Goal: Navigation & Orientation: Find specific page/section

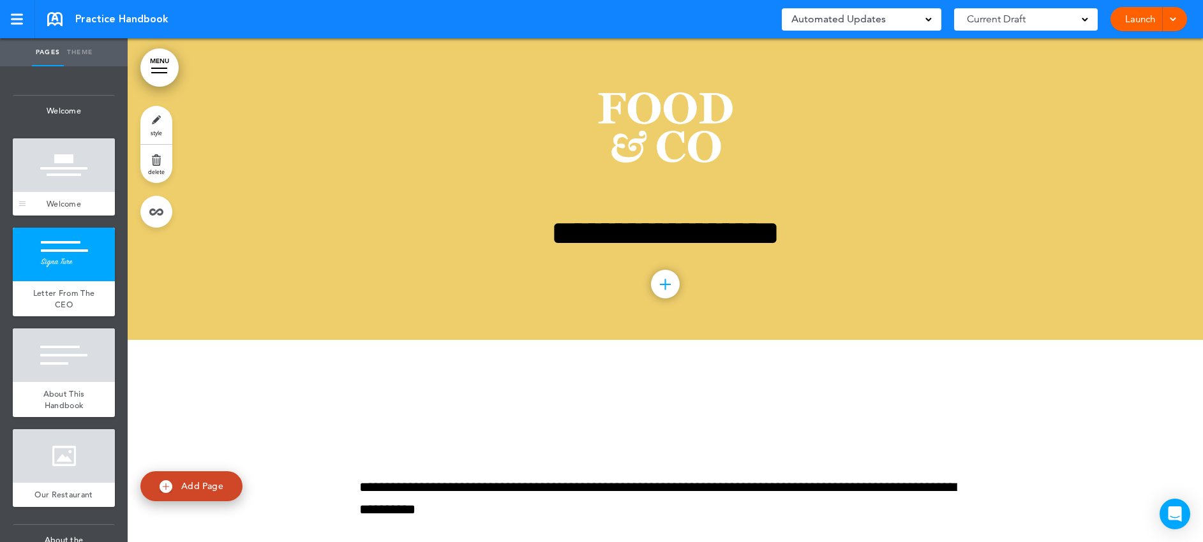
click at [65, 176] on div at bounding box center [64, 165] width 102 height 54
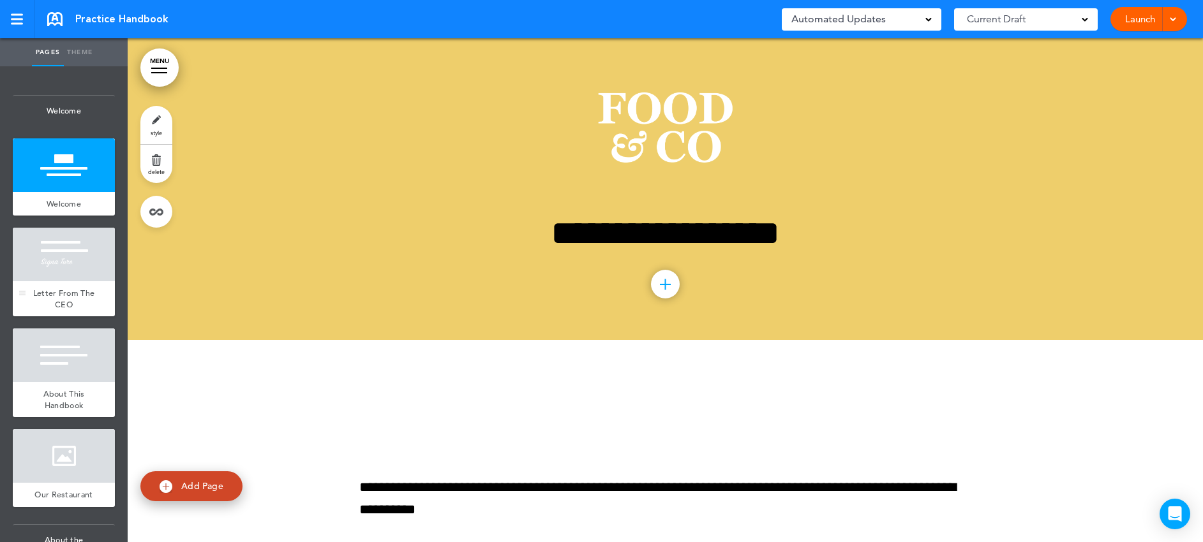
click at [57, 274] on div at bounding box center [64, 255] width 102 height 54
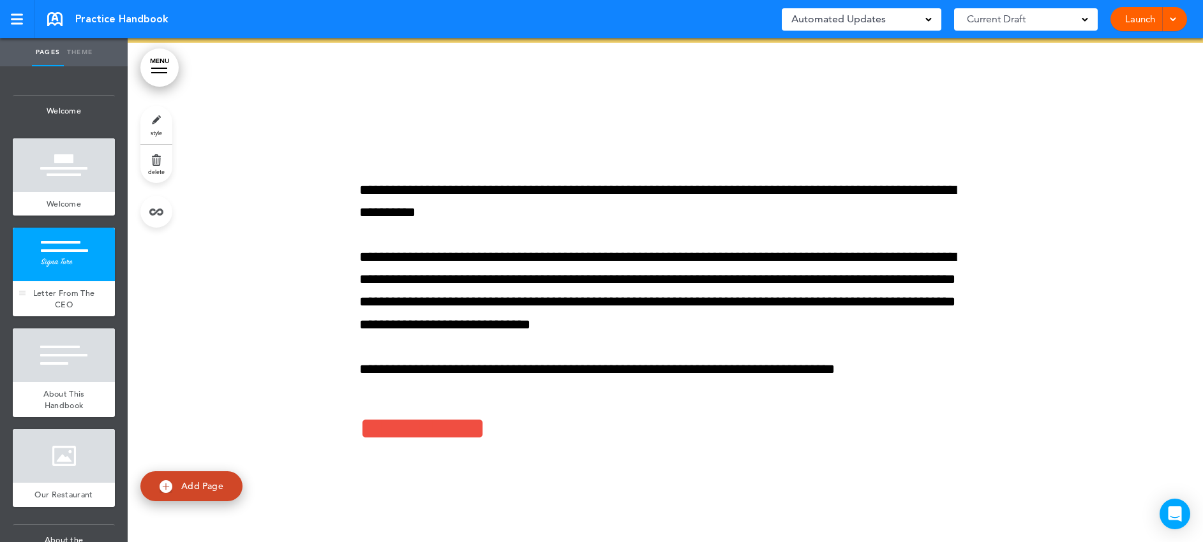
scroll to position [302, 0]
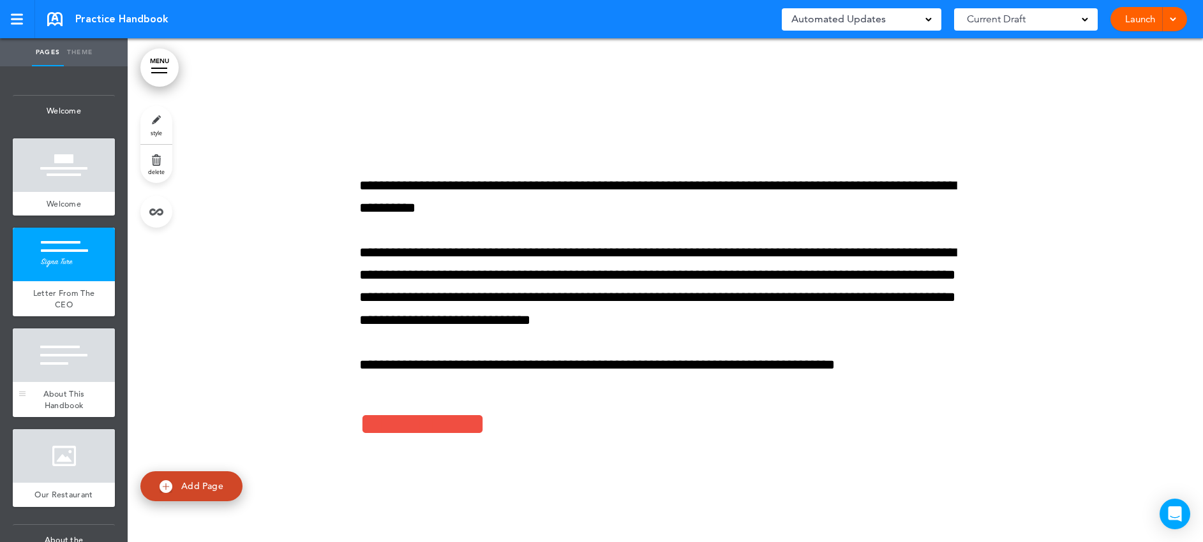
click at [56, 354] on div at bounding box center [64, 356] width 102 height 54
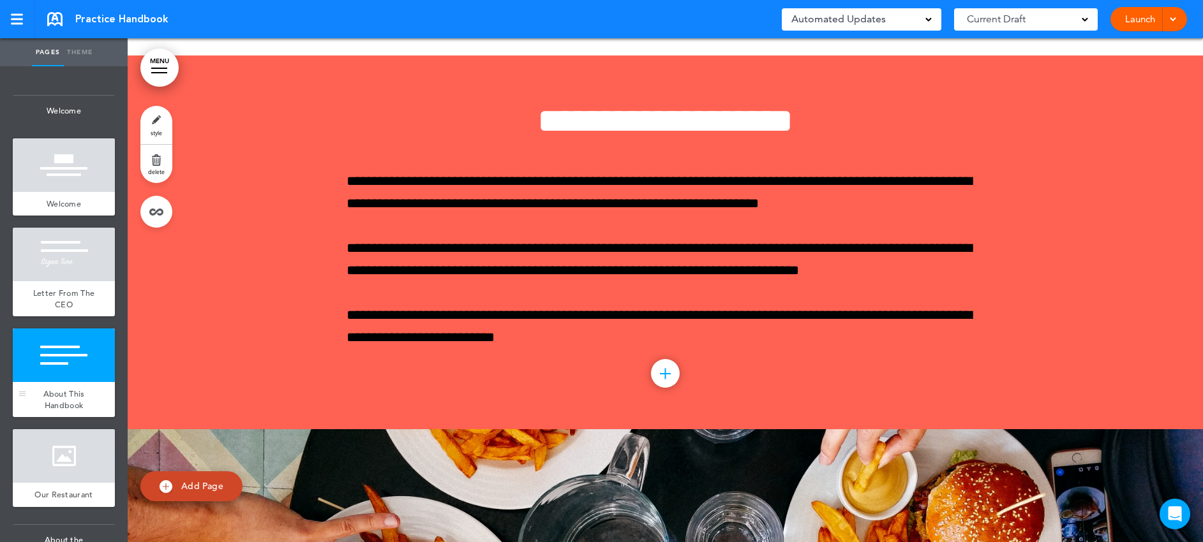
scroll to position [806, 0]
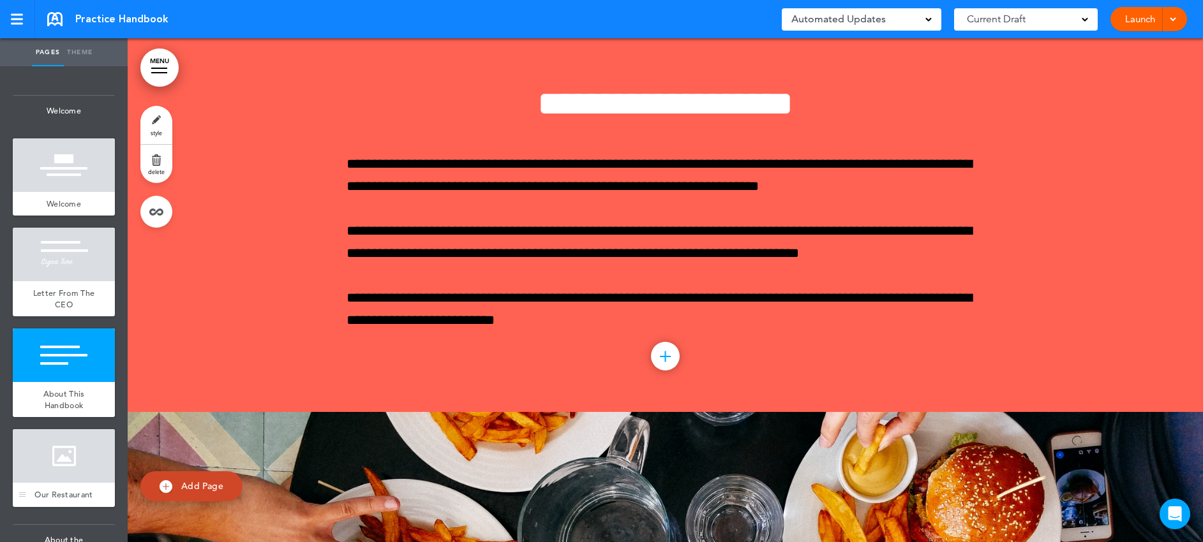
click at [77, 444] on div at bounding box center [64, 456] width 102 height 54
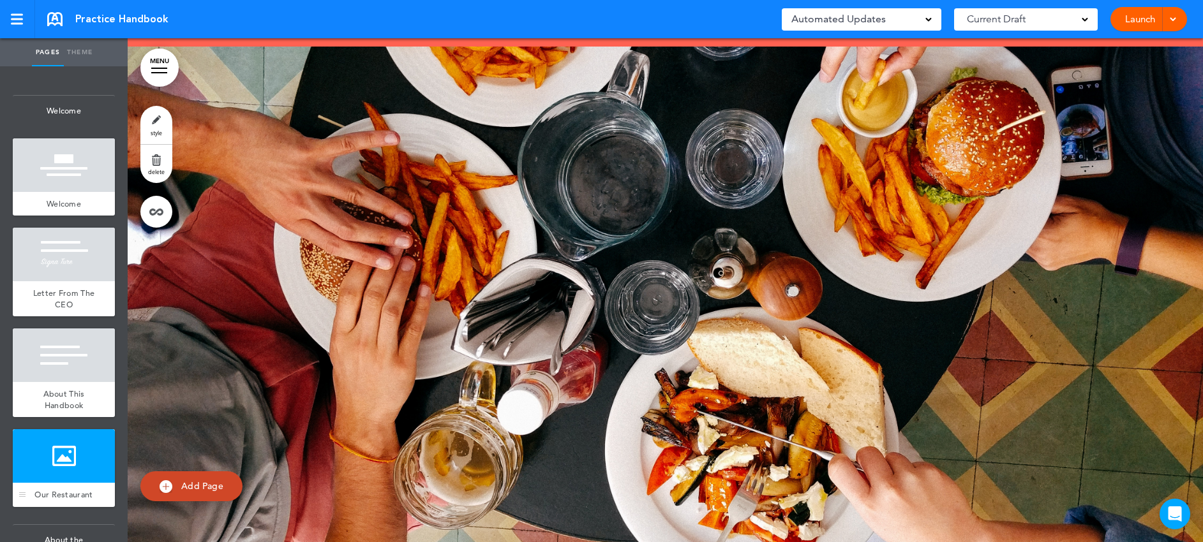
scroll to position [1180, 0]
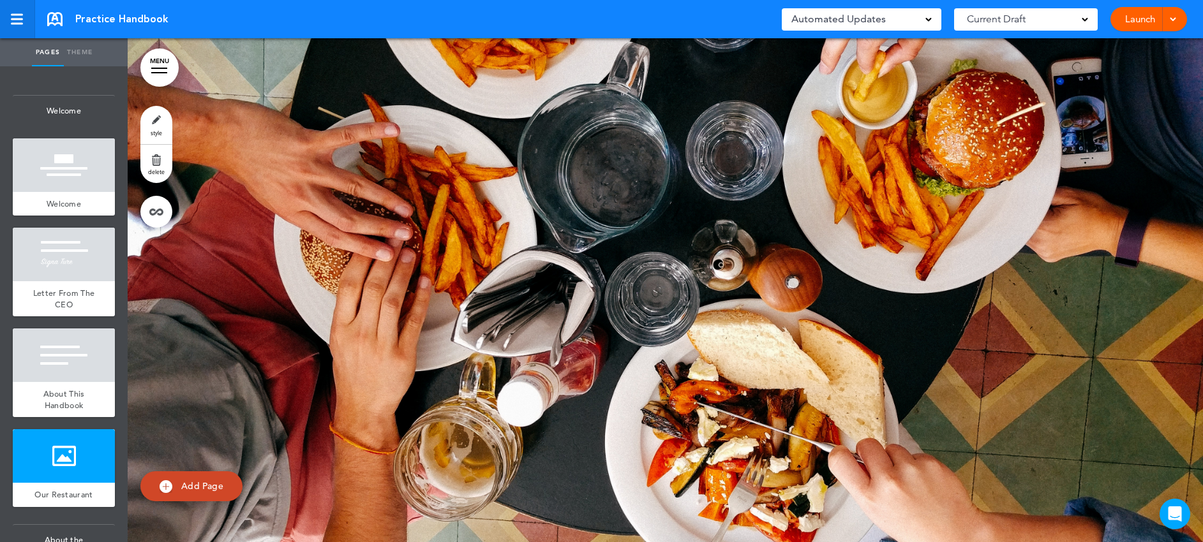
click at [17, 17] on div at bounding box center [16, 19] width 11 height 11
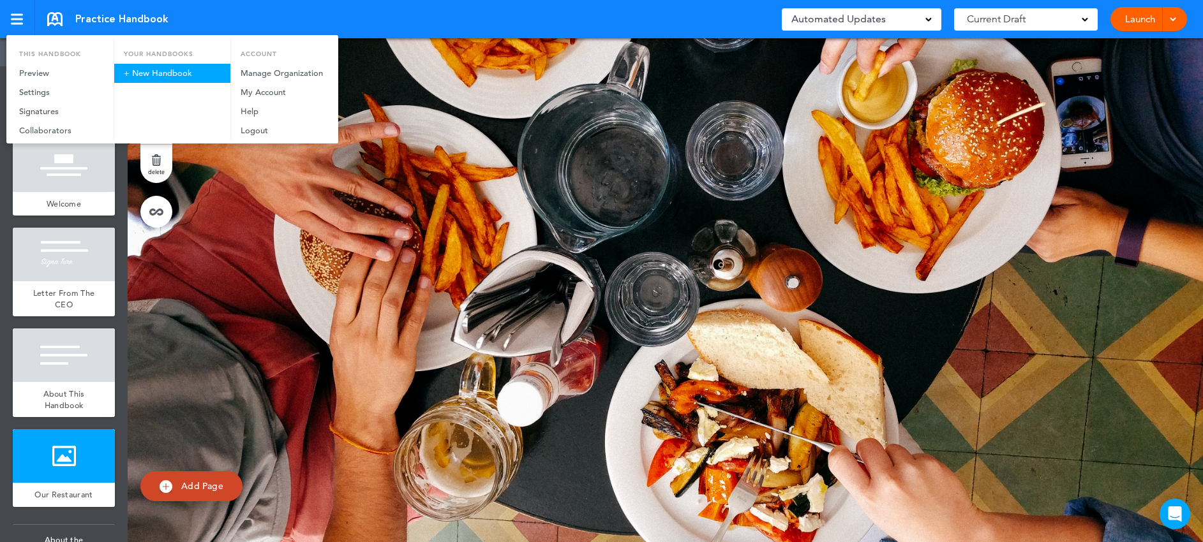
click at [161, 72] on link "+ New Handbook" at bounding box center [172, 73] width 116 height 19
